Goal: Information Seeking & Learning: Understand process/instructions

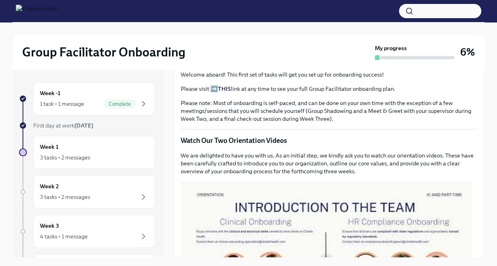
scroll to position [280, 0]
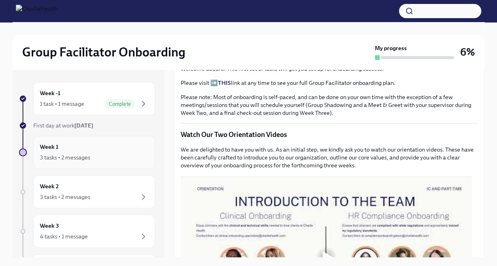
click at [97, 160] on div "3 tasks • 2 messages" at bounding box center [94, 157] width 108 height 9
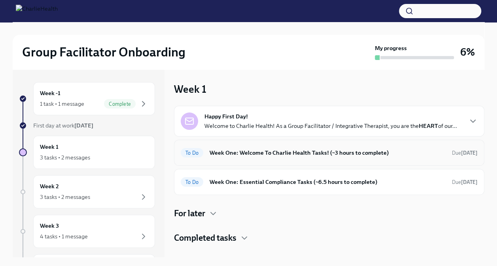
click at [288, 151] on h6 "Week One: Welcome To Charlie Health Tasks! (~3 hours to complete)" at bounding box center [327, 153] width 236 height 9
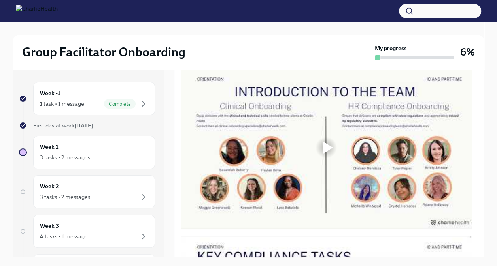
scroll to position [390, 0]
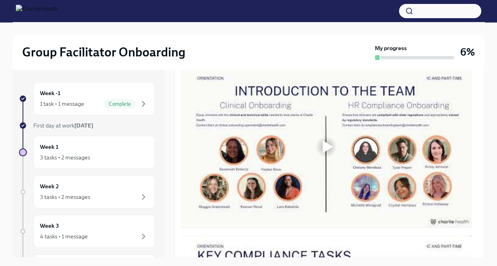
click at [329, 153] on div at bounding box center [327, 147] width 10 height 13
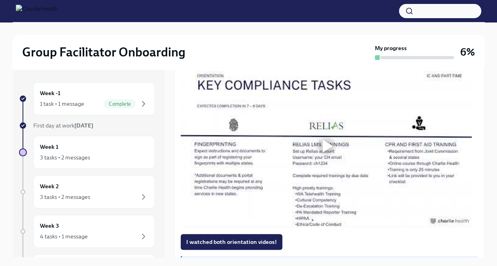
scroll to position [551, 0]
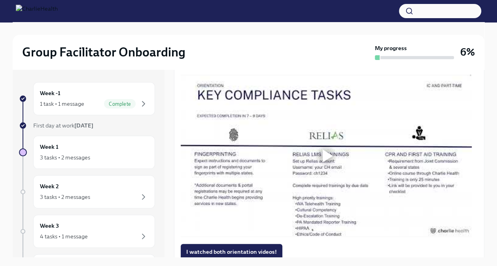
click at [327, 162] on div at bounding box center [327, 156] width 10 height 13
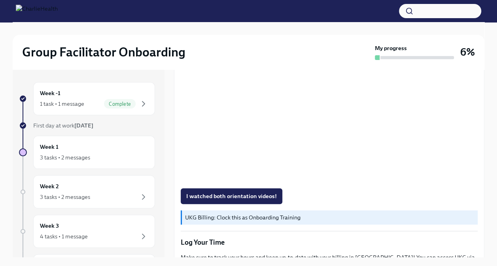
scroll to position [634, 0]
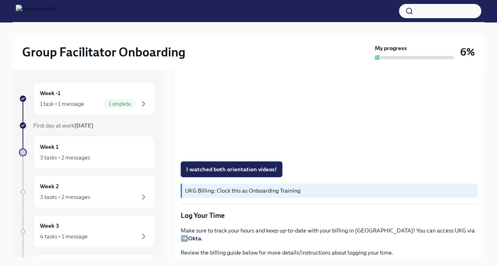
click at [246, 173] on span "I watched both orientation videos!" at bounding box center [231, 170] width 90 height 8
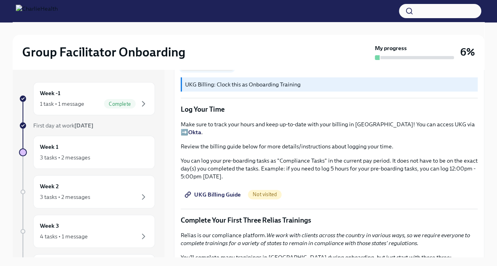
scroll to position [740, 0]
click at [208, 198] on span "UKG Billing Guide" at bounding box center [213, 194] width 55 height 8
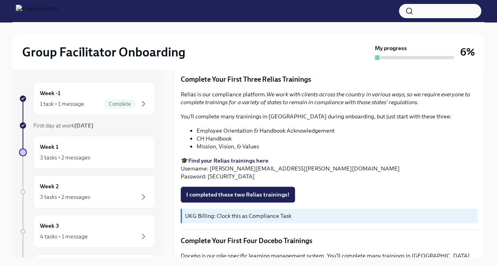
scroll to position [881, 0]
click at [239, 164] on strong "Find your Relias trainings here" at bounding box center [228, 160] width 80 height 7
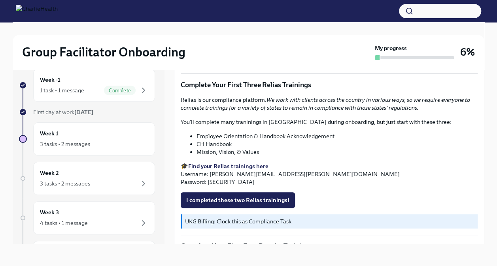
scroll to position [898, 0]
